Goal: Task Accomplishment & Management: Manage account settings

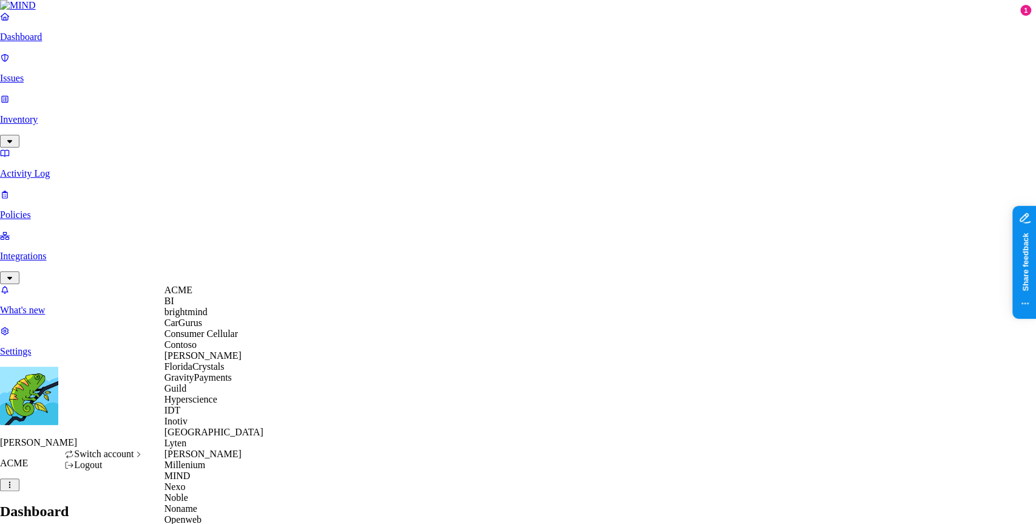
scroll to position [515, 0]
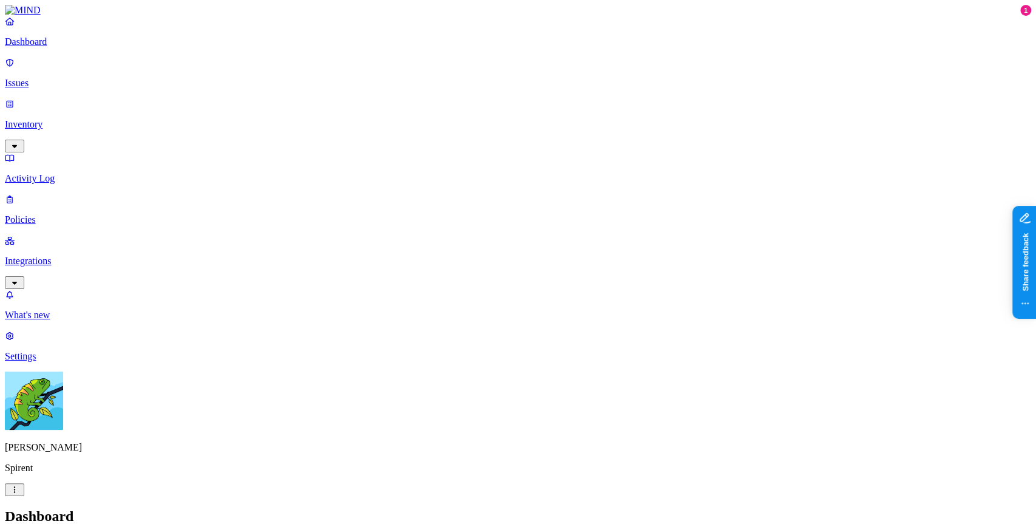
drag, startPoint x: 720, startPoint y: 32, endPoint x: 1025, endPoint y: 35, distance: 305.2
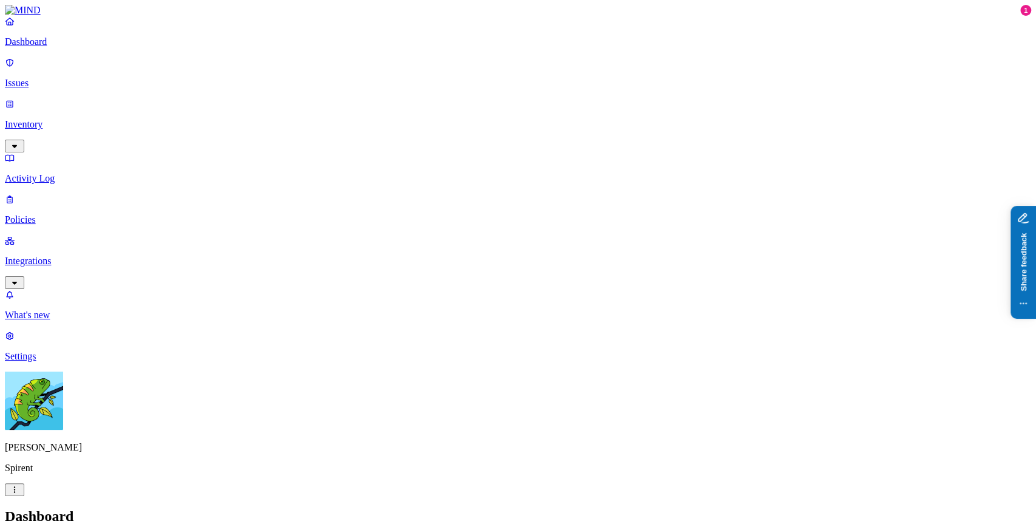
click at [67, 79] on p "Issues" at bounding box center [518, 83] width 1026 height 11
click at [556, 508] on div "Issues" at bounding box center [518, 516] width 1026 height 16
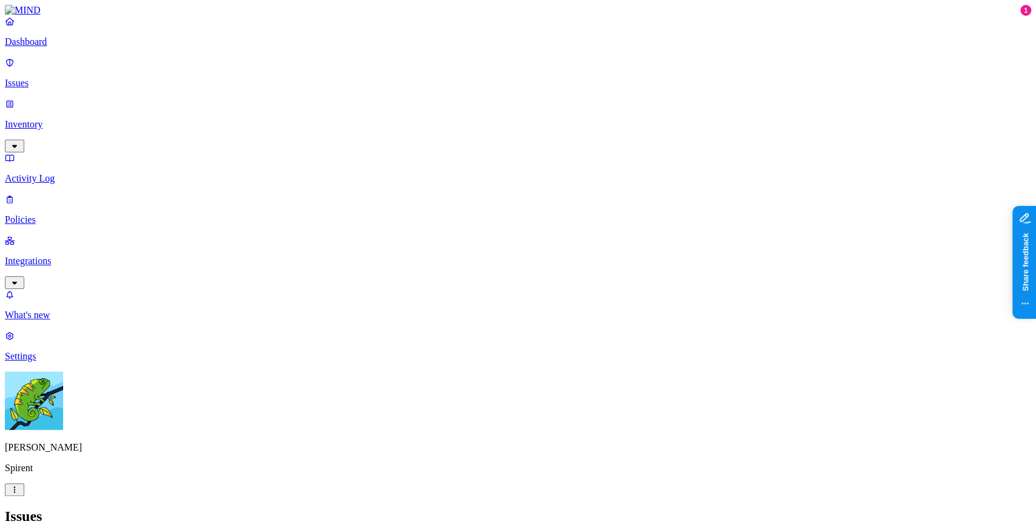
scroll to position [167, 0]
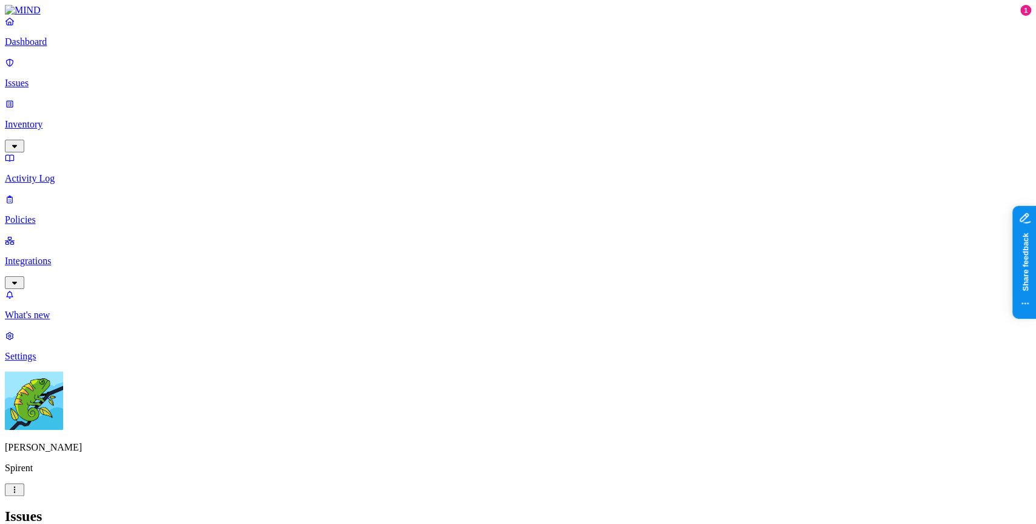
type button "on"
click at [246, 153] on span "In Progress" at bounding box center [236, 163] width 33 height 21
click at [220, 103] on div "Open" at bounding box center [220, 110] width 0 height 36
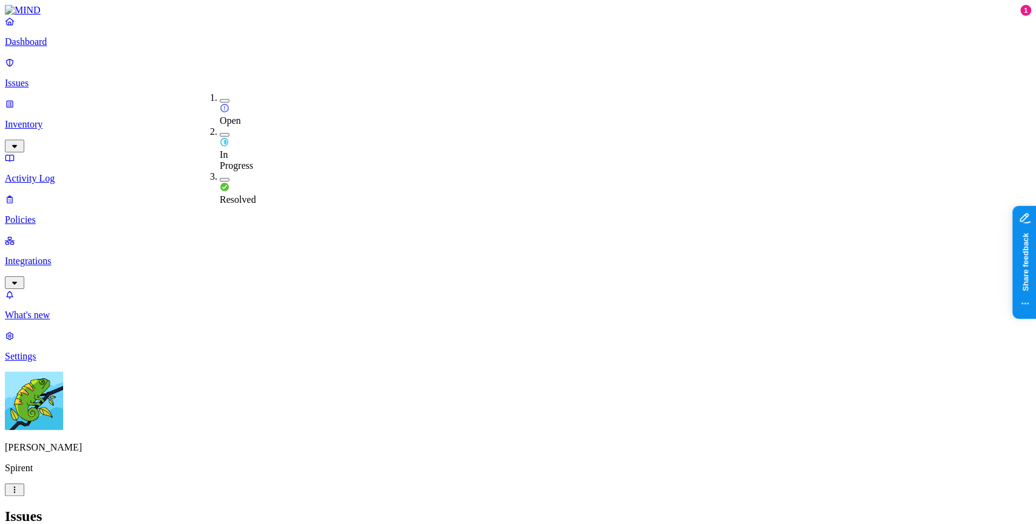
click at [482, 508] on h2 "Issues" at bounding box center [518, 516] width 1026 height 16
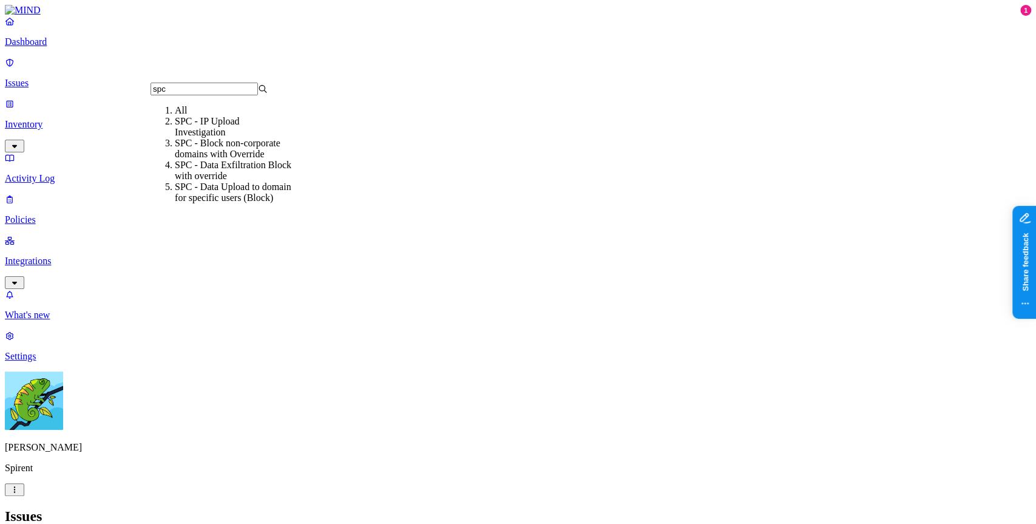
type input "spc"
click at [248, 176] on div "SPC - Data Exfiltration Block with override" at bounding box center [233, 171] width 117 height 22
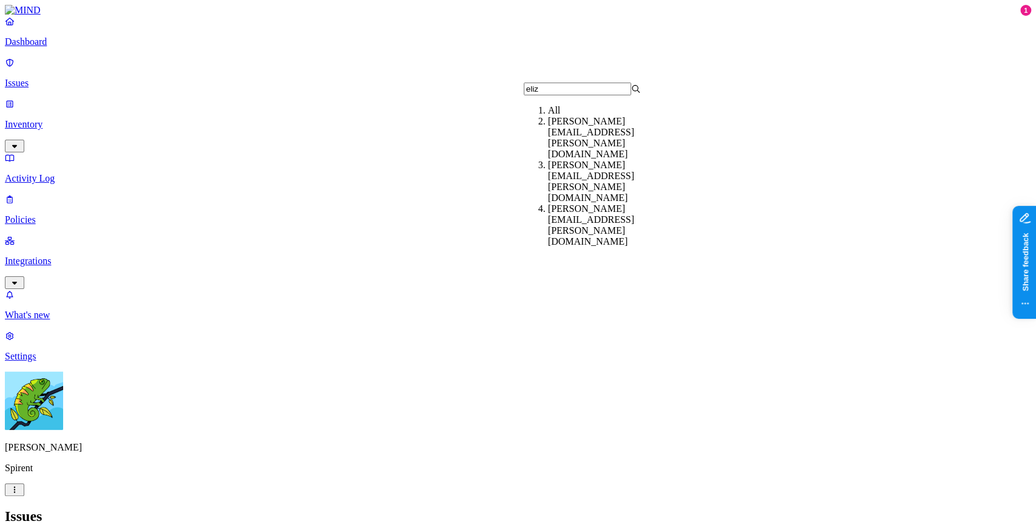
type input "eliz"
click at [665, 164] on div "[PERSON_NAME][EMAIL_ADDRESS][PERSON_NAME][DOMAIN_NAME]" at bounding box center [606, 182] width 117 height 44
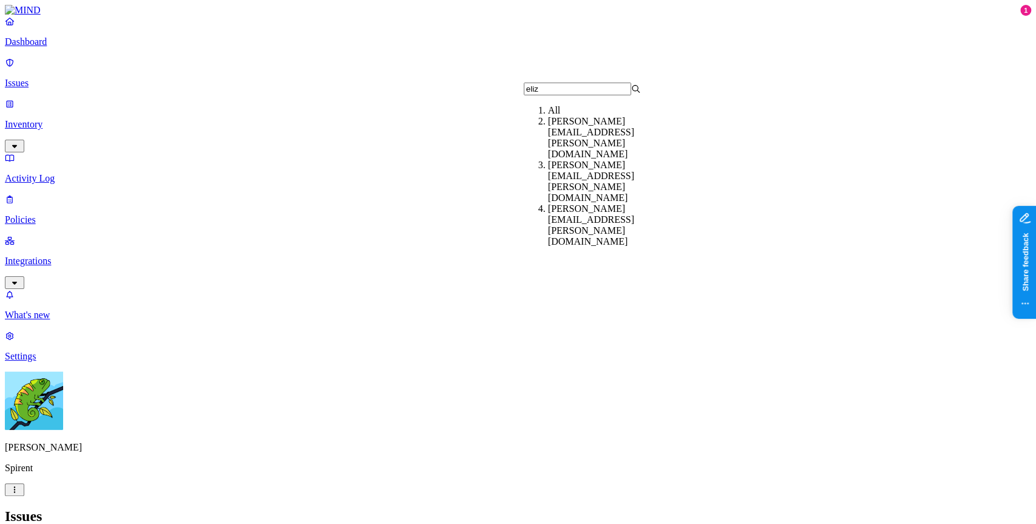
type input "eliz"
click at [623, 143] on div "[PERSON_NAME][EMAIL_ADDRESS][PERSON_NAME][DOMAIN_NAME]" at bounding box center [606, 138] width 117 height 44
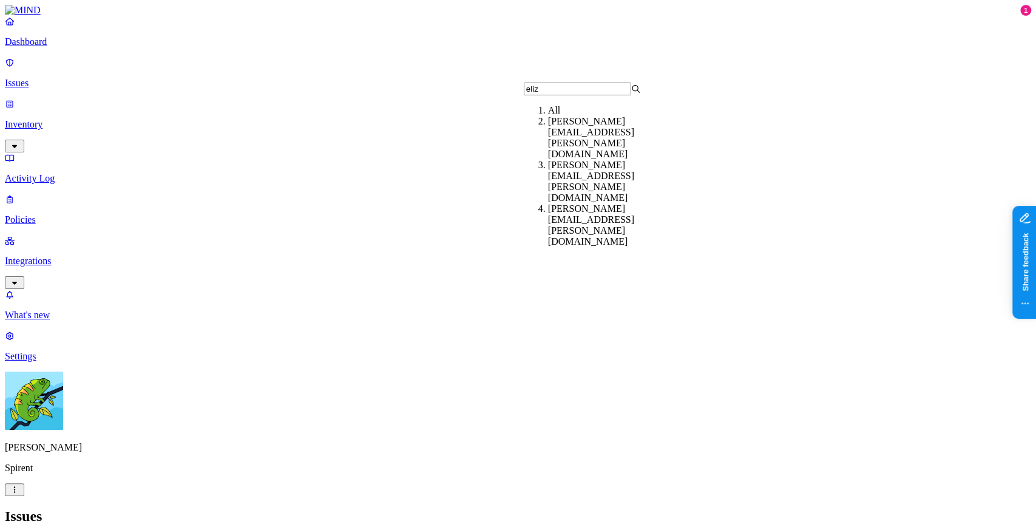
type input "eliz"
click at [646, 161] on div "[PERSON_NAME][EMAIL_ADDRESS][PERSON_NAME][DOMAIN_NAME]" at bounding box center [606, 182] width 117 height 44
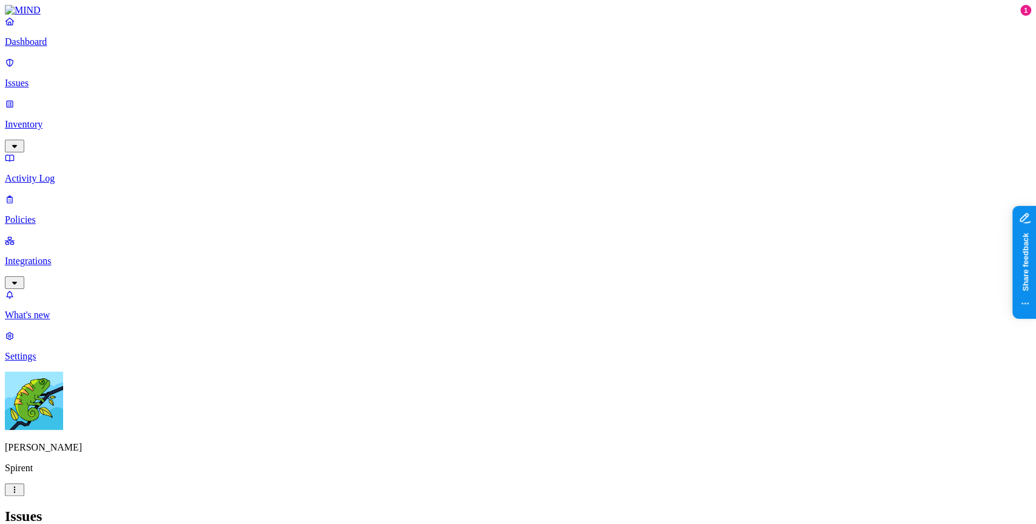
type input "aliza"
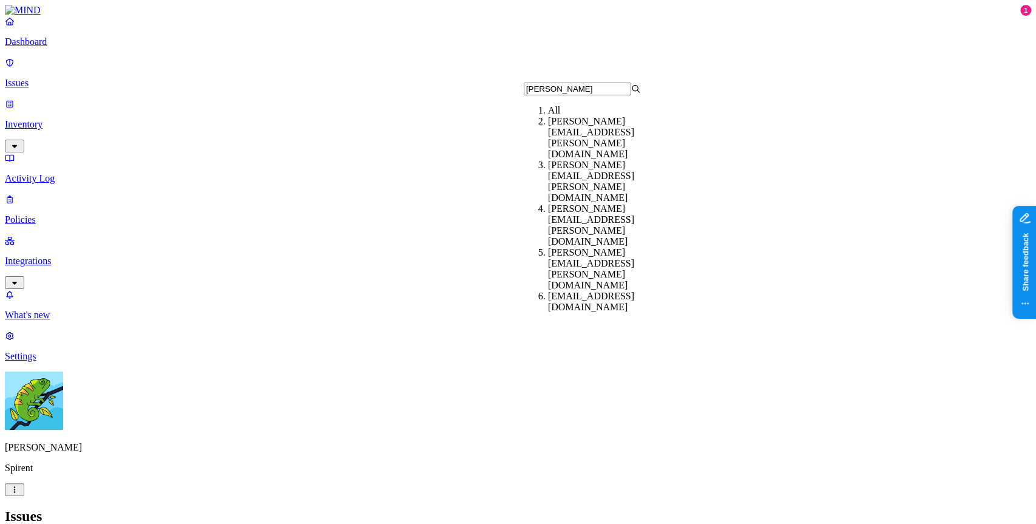
type input "eliza"
click at [658, 138] on div "[PERSON_NAME][EMAIL_ADDRESS][PERSON_NAME][DOMAIN_NAME]" at bounding box center [606, 138] width 117 height 44
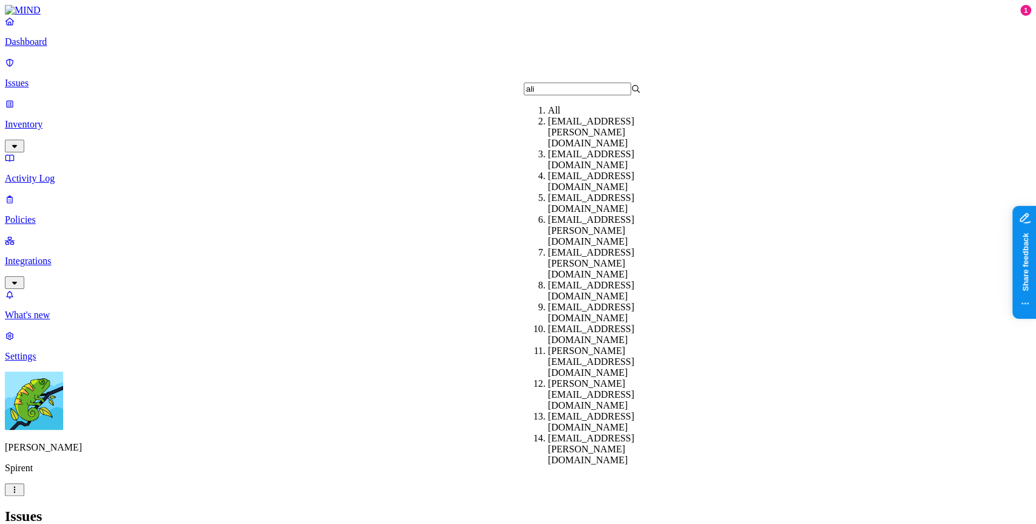
type input "aliz"
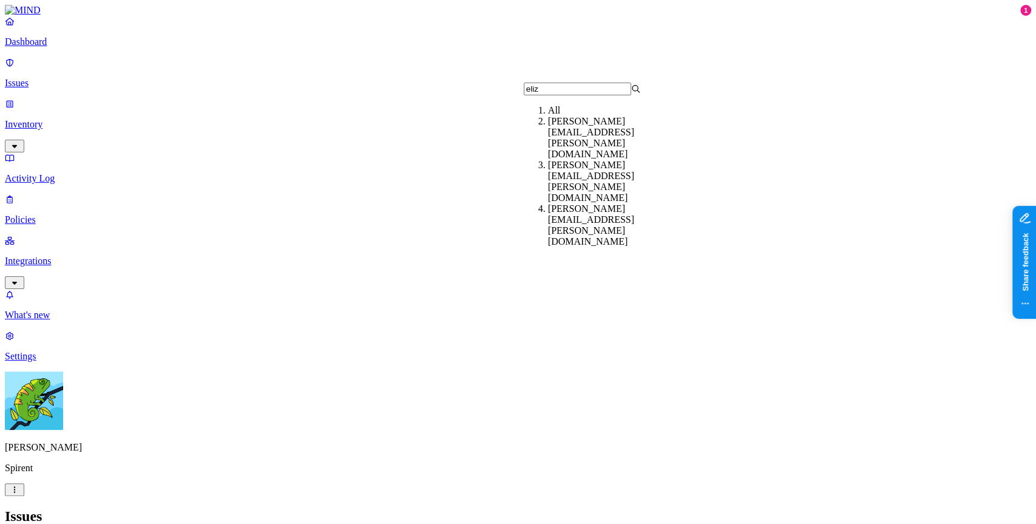
type input "eliz"
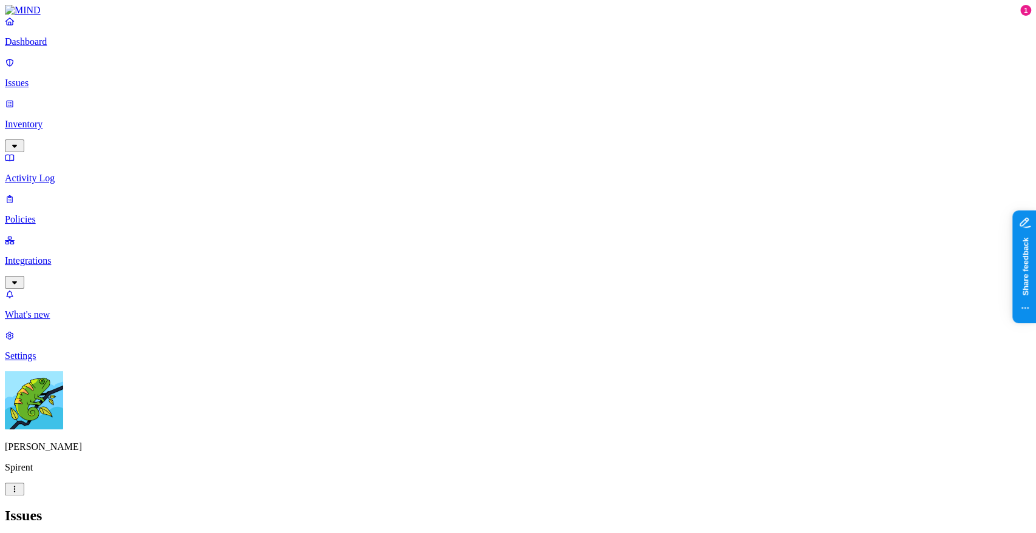
click at [566, 508] on div "Issues" at bounding box center [518, 516] width 1026 height 16
click at [479, 508] on h2 "Issues" at bounding box center [518, 516] width 1026 height 16
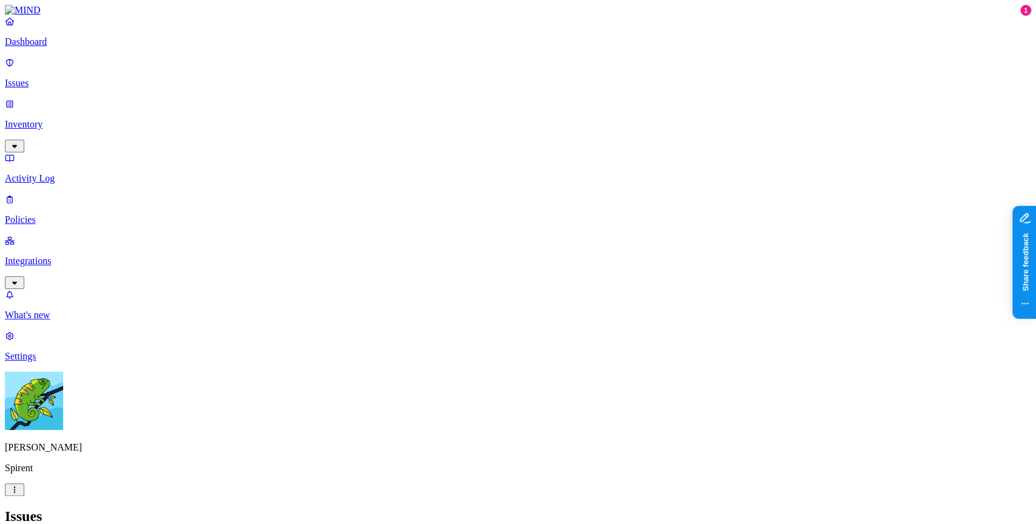
drag, startPoint x: 707, startPoint y: 100, endPoint x: 722, endPoint y: 101, distance: 15.2
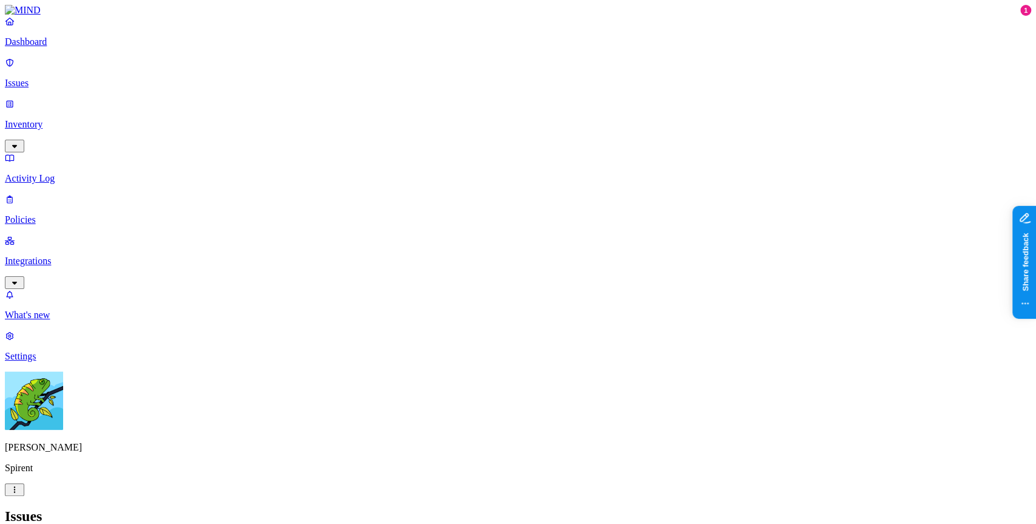
drag, startPoint x: 632, startPoint y: 98, endPoint x: 493, endPoint y: 98, distance: 139.6
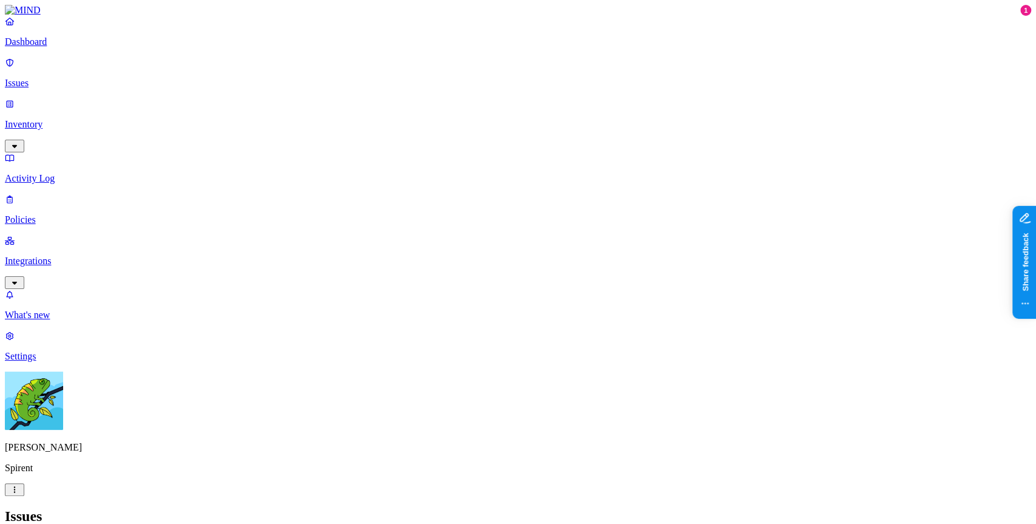
scroll to position [140, 0]
